Goal: Information Seeking & Learning: Learn about a topic

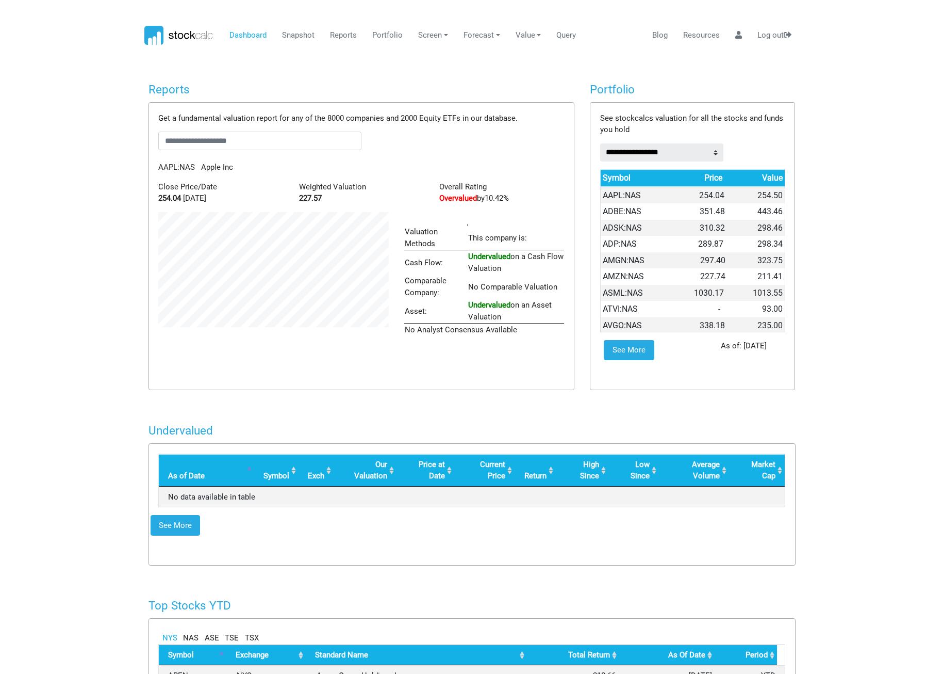
scroll to position [515654, 515532]
click at [345, 35] on link "Reports" at bounding box center [339, 36] width 35 height 20
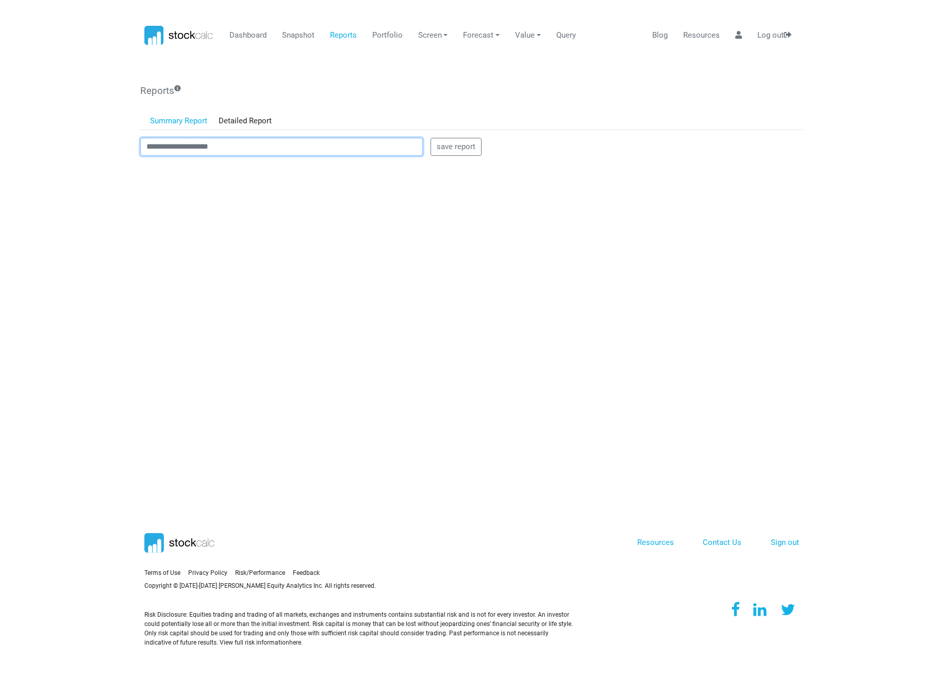
click at [323, 146] on input "text" at bounding box center [281, 147] width 283 height 19
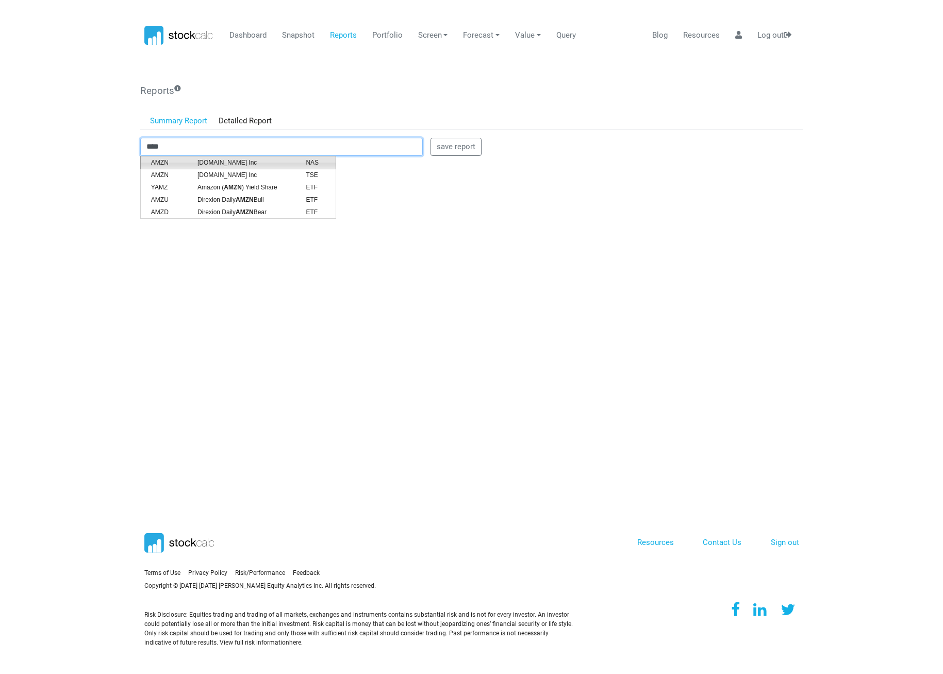
click at [258, 156] on li "AMZN [DOMAIN_NAME] Inc NAS" at bounding box center [238, 162] width 196 height 13
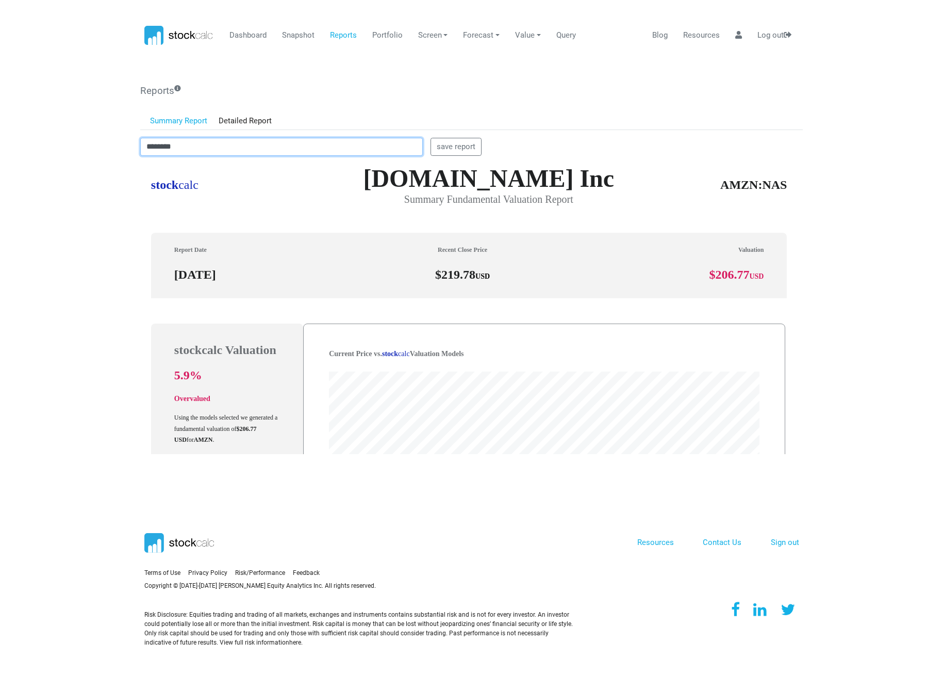
scroll to position [294, 655]
drag, startPoint x: 302, startPoint y: 149, endPoint x: 123, endPoint y: 158, distance: 179.2
click at [123, 158] on body "Dashboard Snapshot Reports Portfolio Screen Stock Screener Sector ETF Industry …" at bounding box center [471, 337] width 943 height 674
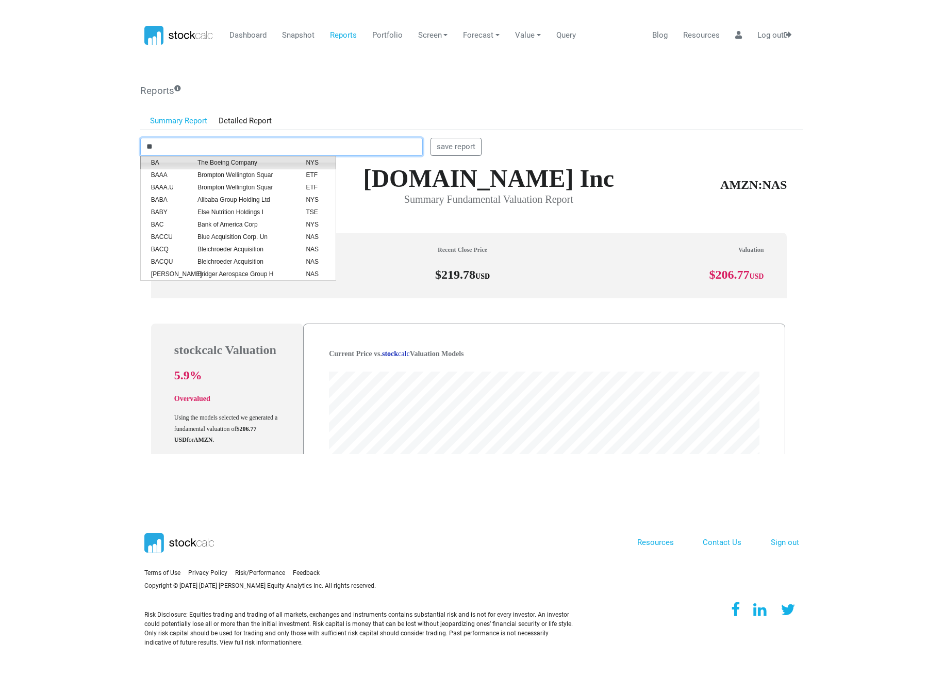
click at [193, 161] on span "The Boeing Company" at bounding box center [244, 162] width 108 height 9
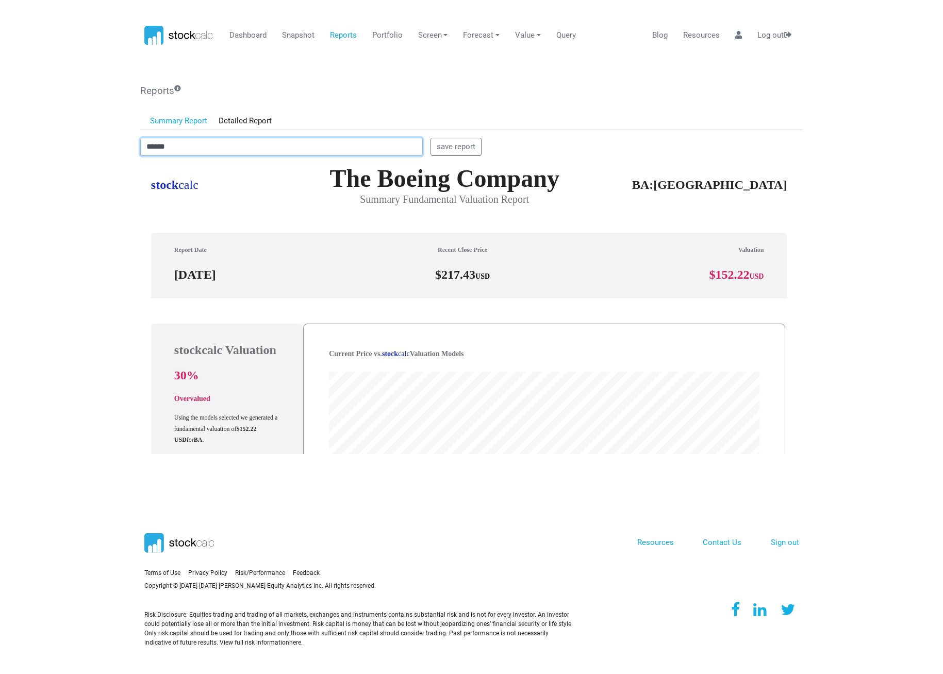
drag, startPoint x: 208, startPoint y: 143, endPoint x: 117, endPoint y: 147, distance: 91.4
click at [117, 147] on body "Dashboard Snapshot Reports Portfolio Screen Stock Screener Sector ETF Industry …" at bounding box center [471, 337] width 943 height 674
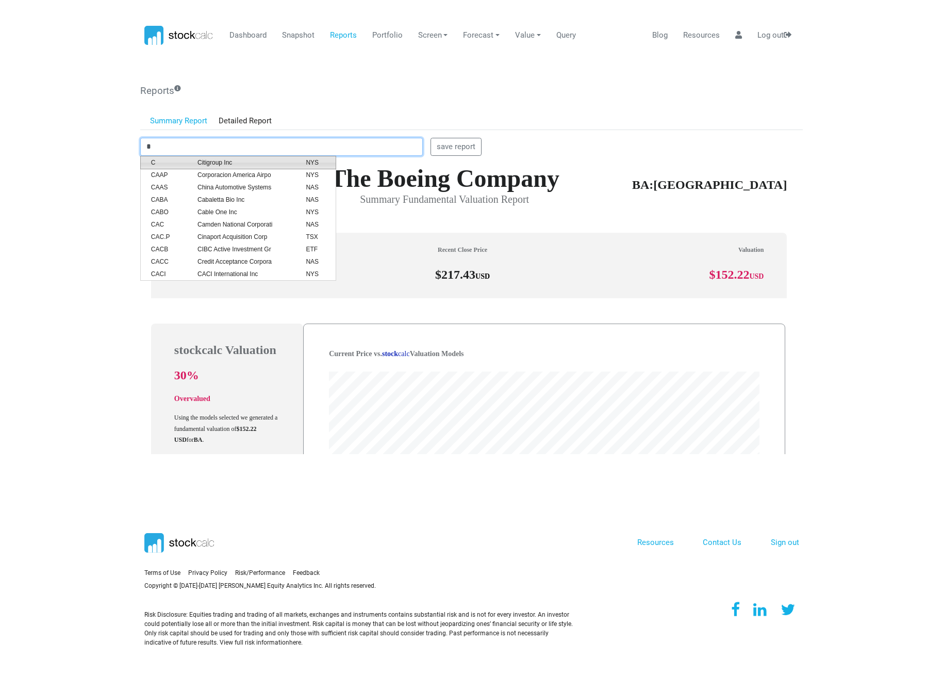
click at [221, 160] on span "Citigroup Inc" at bounding box center [244, 162] width 108 height 9
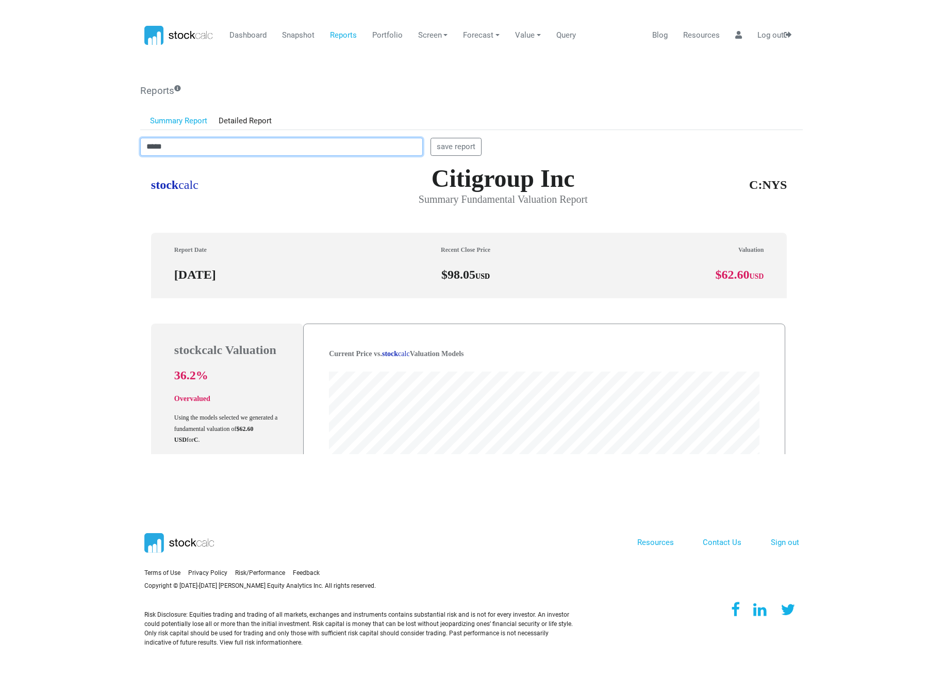
drag, startPoint x: 202, startPoint y: 152, endPoint x: 48, endPoint y: 149, distance: 153.2
click at [48, 149] on body "Dashboard Snapshot Reports Portfolio Screen Stock Screener Sector ETF Industry …" at bounding box center [471, 337] width 943 height 674
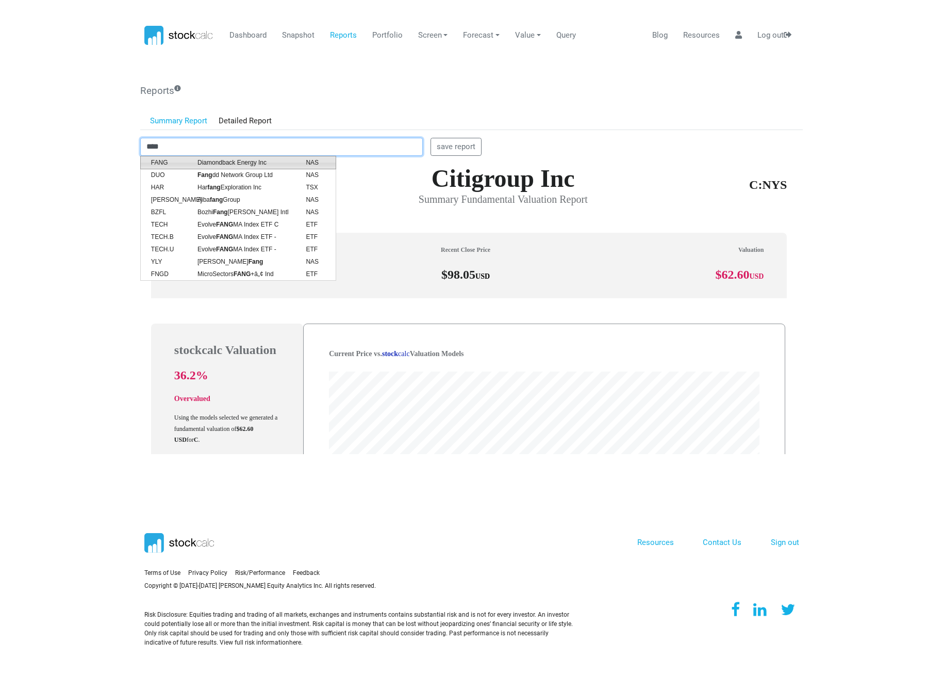
click at [227, 159] on span "Diamondback Energy Inc" at bounding box center [244, 162] width 108 height 9
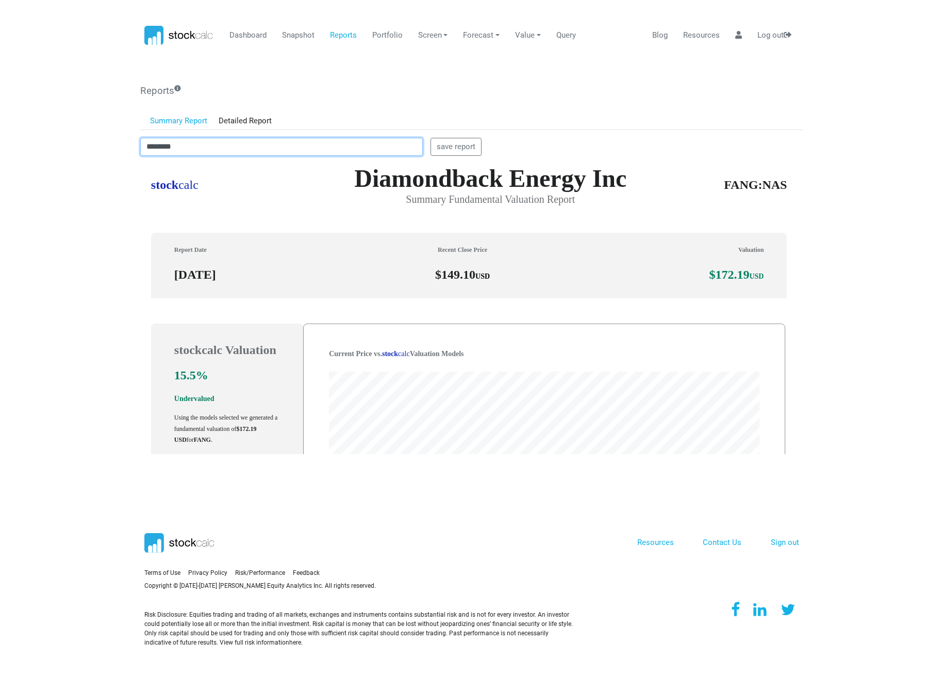
drag, startPoint x: 327, startPoint y: 149, endPoint x: 85, endPoint y: 146, distance: 242.4
click at [85, 146] on body "Dashboard Snapshot Reports Portfolio Screen Stock Screener Sector ETF Industry …" at bounding box center [471, 337] width 943 height 674
click at [220, 160] on span "iShares Core S&P 500 ETF" at bounding box center [244, 162] width 108 height 9
type input "*******"
click at [330, 106] on ul "Summary Report Detailed Report" at bounding box center [471, 115] width 663 height 29
